Goal: Transaction & Acquisition: Purchase product/service

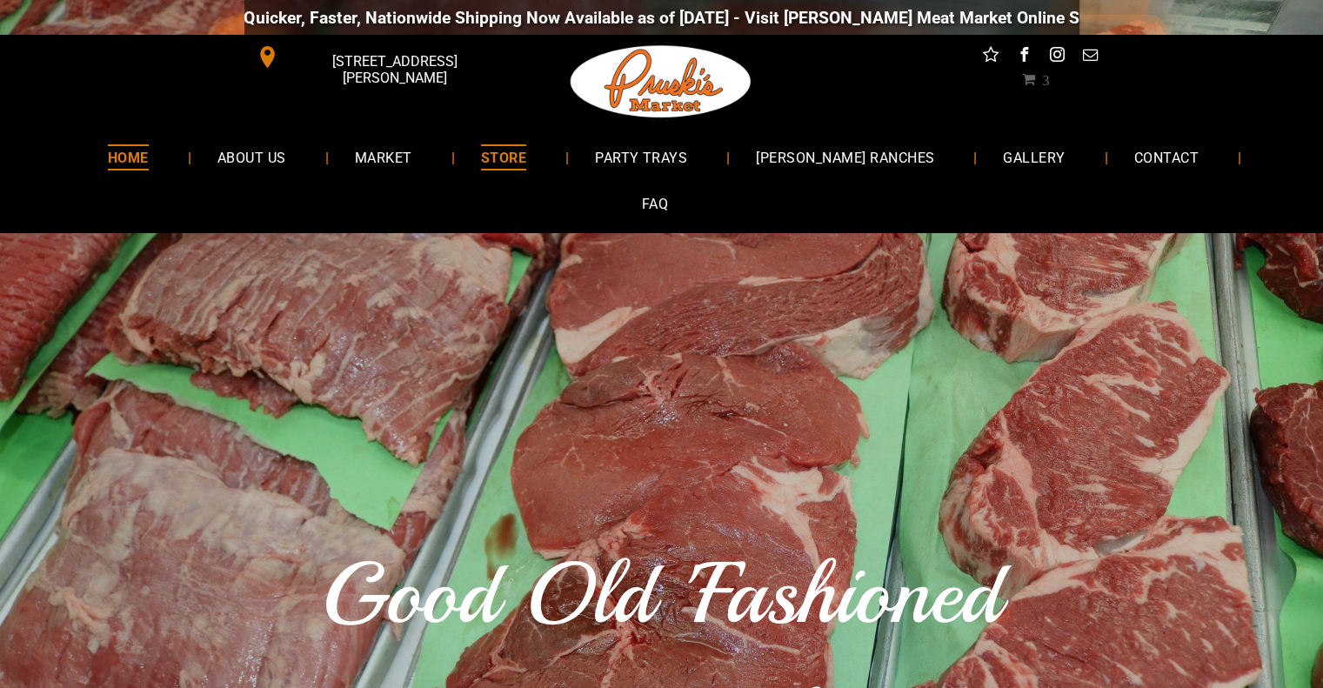
click at [490, 166] on span "STORE" at bounding box center [503, 156] width 45 height 25
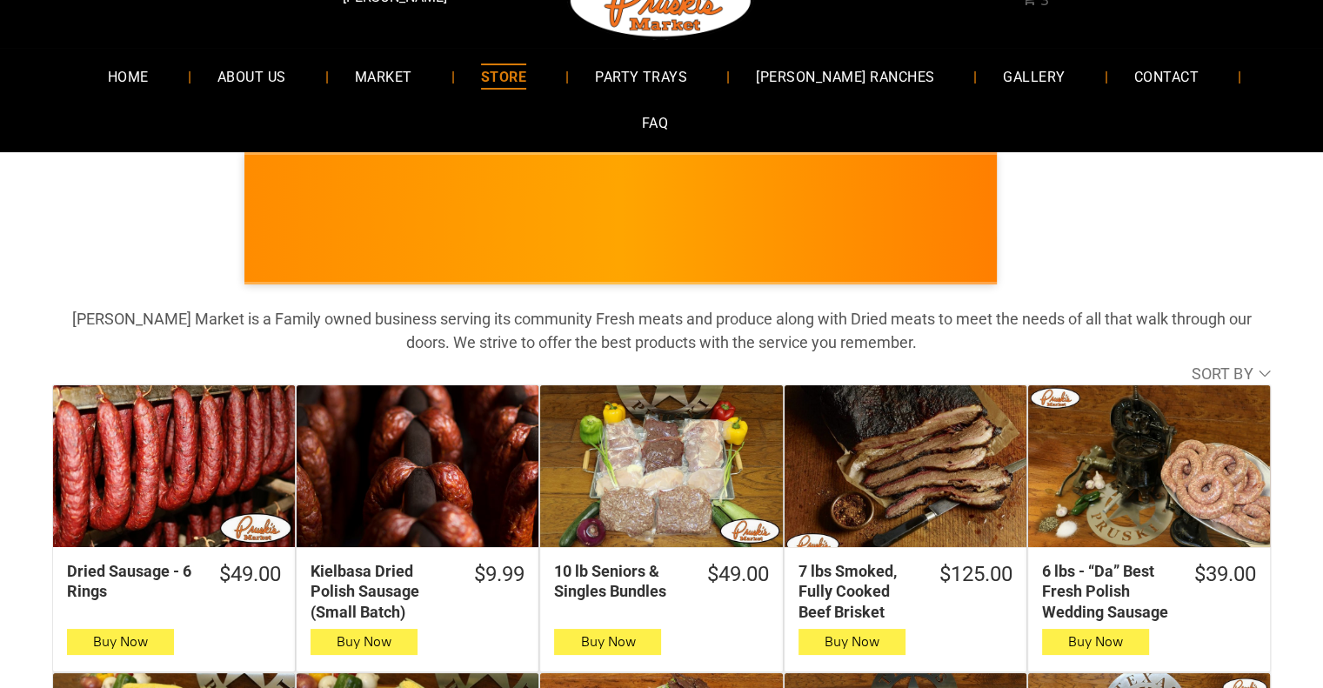
scroll to position [174, 0]
